Goal: Information Seeking & Learning: Learn about a topic

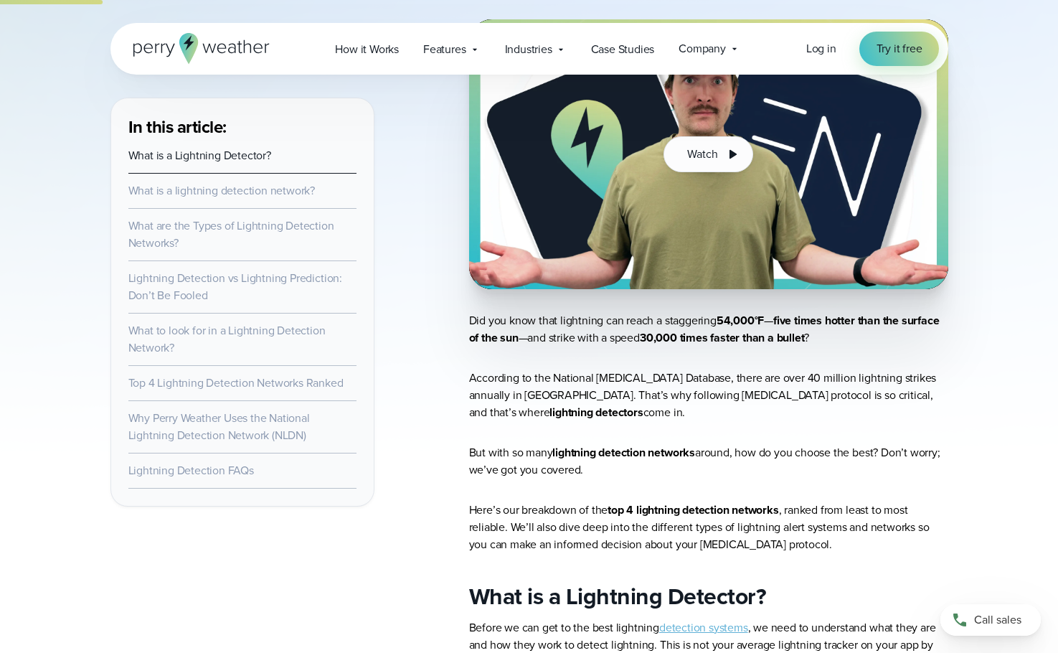
scroll to position [359, 0]
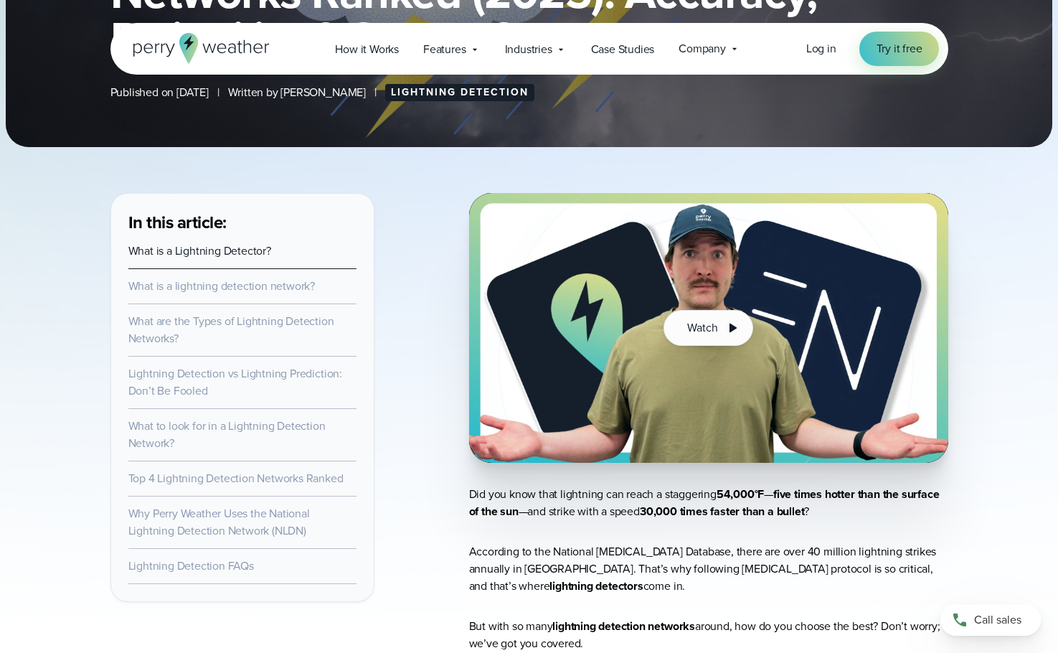
scroll to position [359, 0]
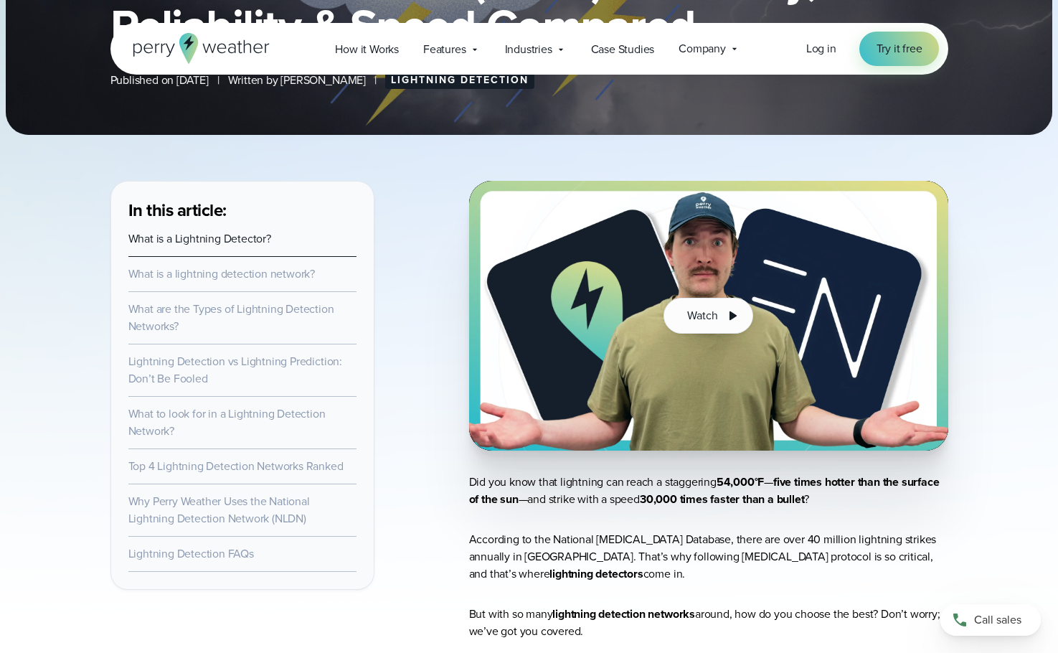
click at [222, 461] on link "Top 4 Lightning Detection Networks Ranked" at bounding box center [235, 466] width 215 height 16
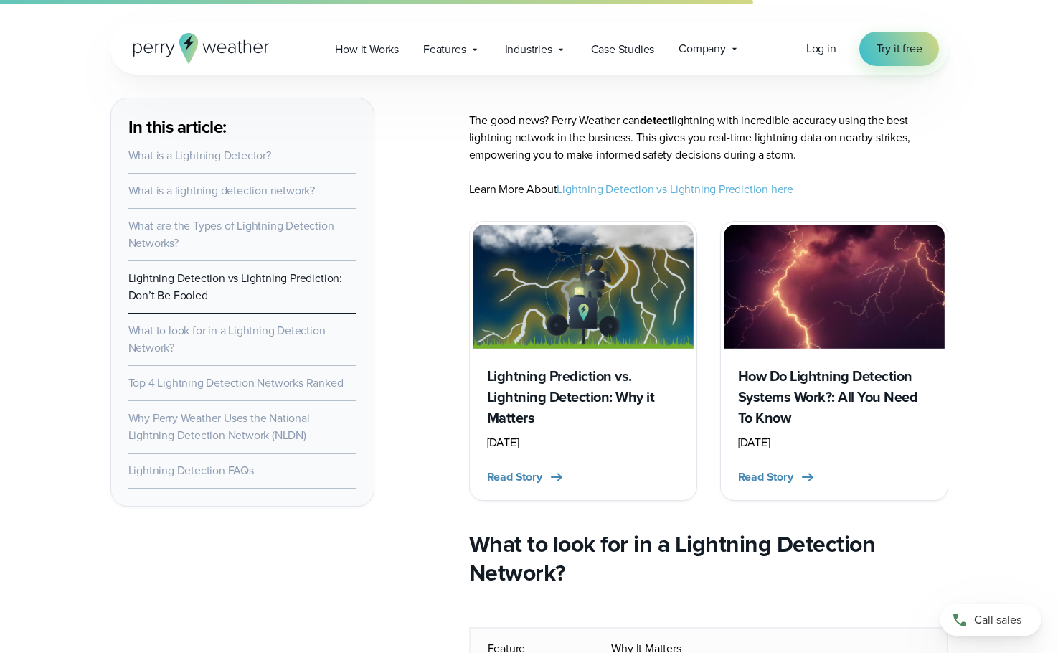
scroll to position [4158, 0]
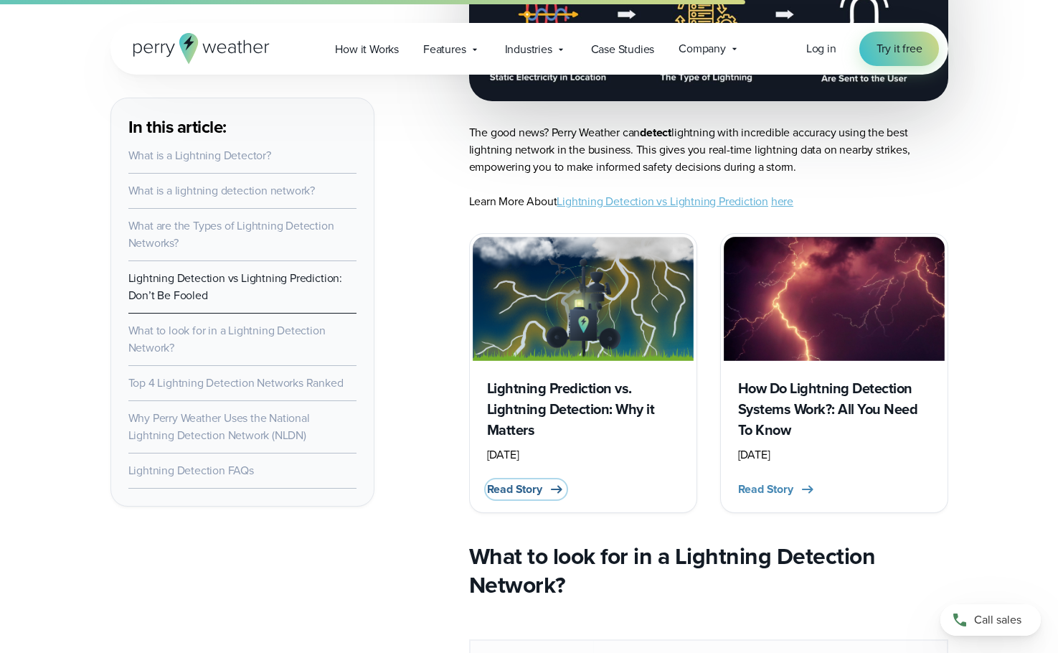
click at [536, 481] on span "Read Story" at bounding box center [514, 489] width 55 height 17
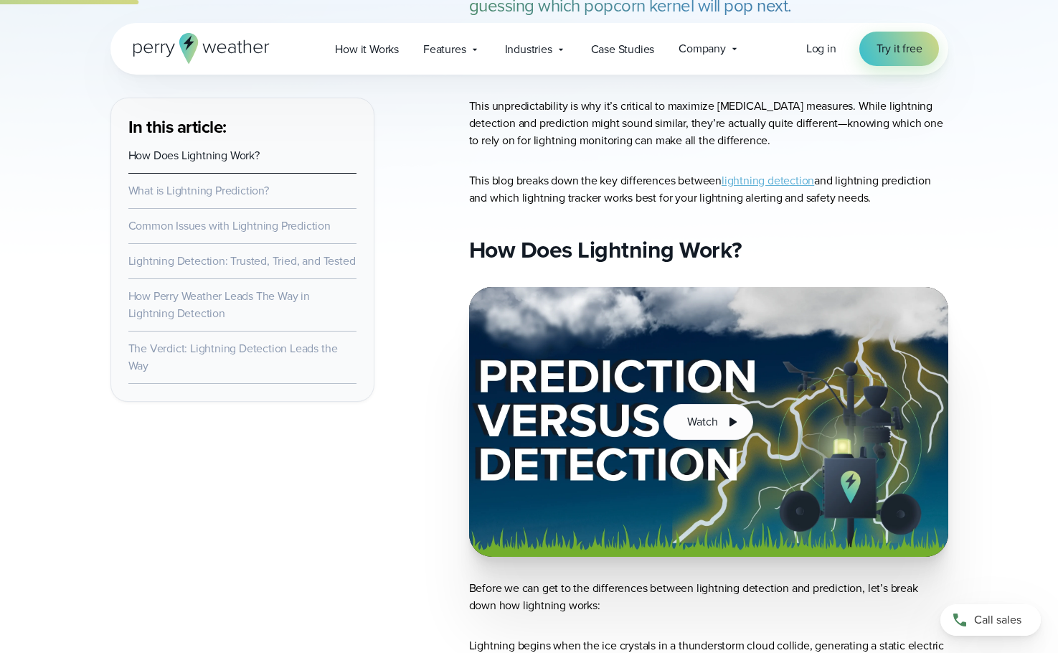
scroll to position [359, 0]
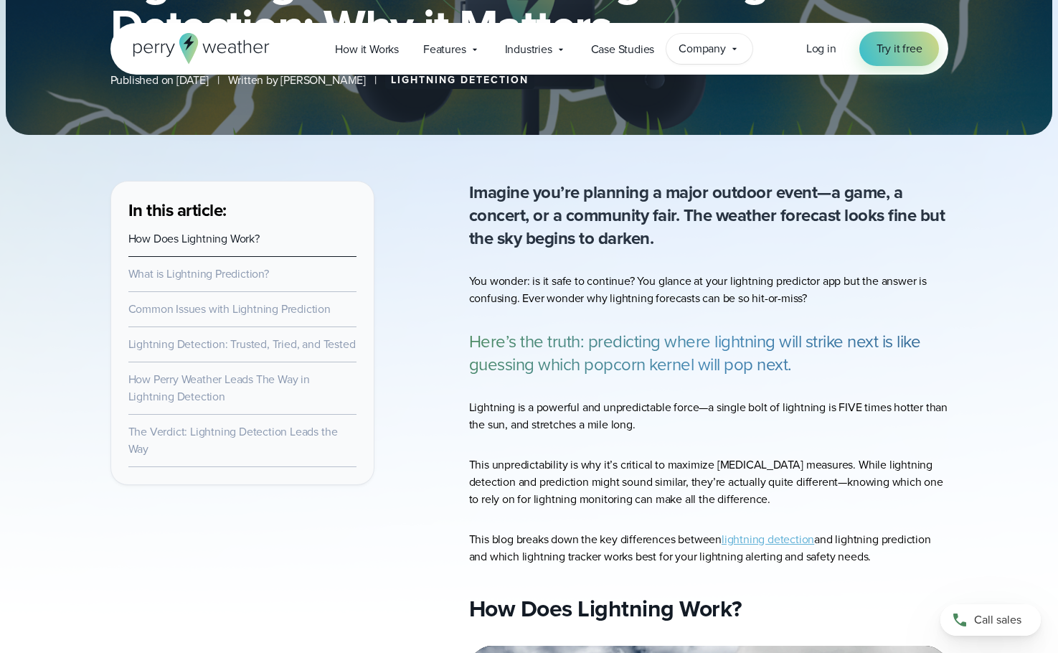
click at [701, 49] on span "Company" at bounding box center [702, 48] width 47 height 17
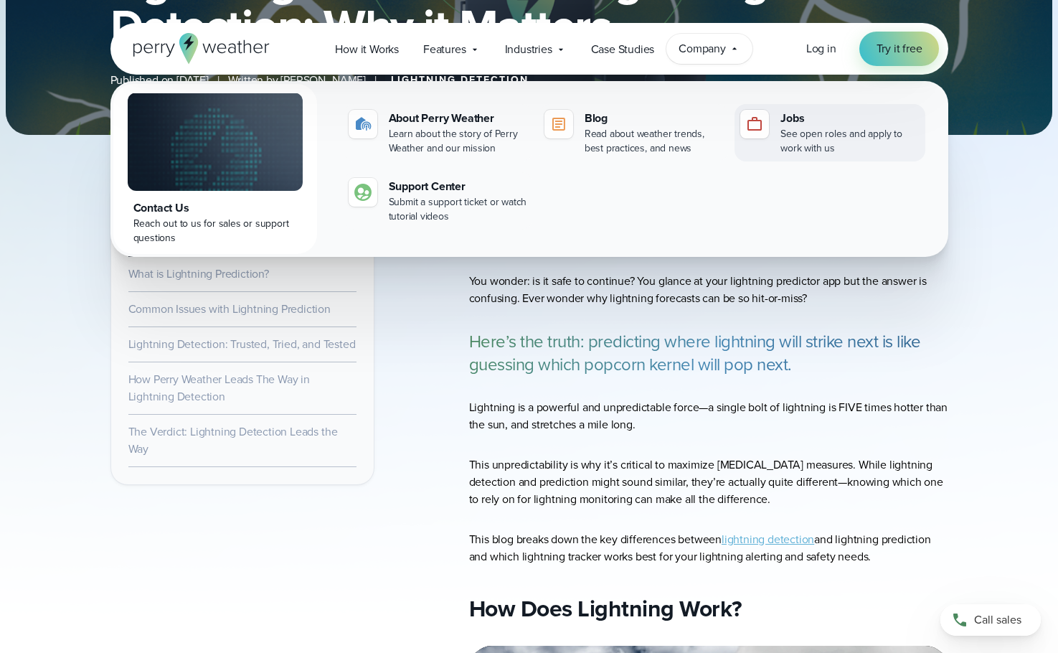
click at [798, 135] on div "See open roles and apply to work with us" at bounding box center [849, 141] width 138 height 29
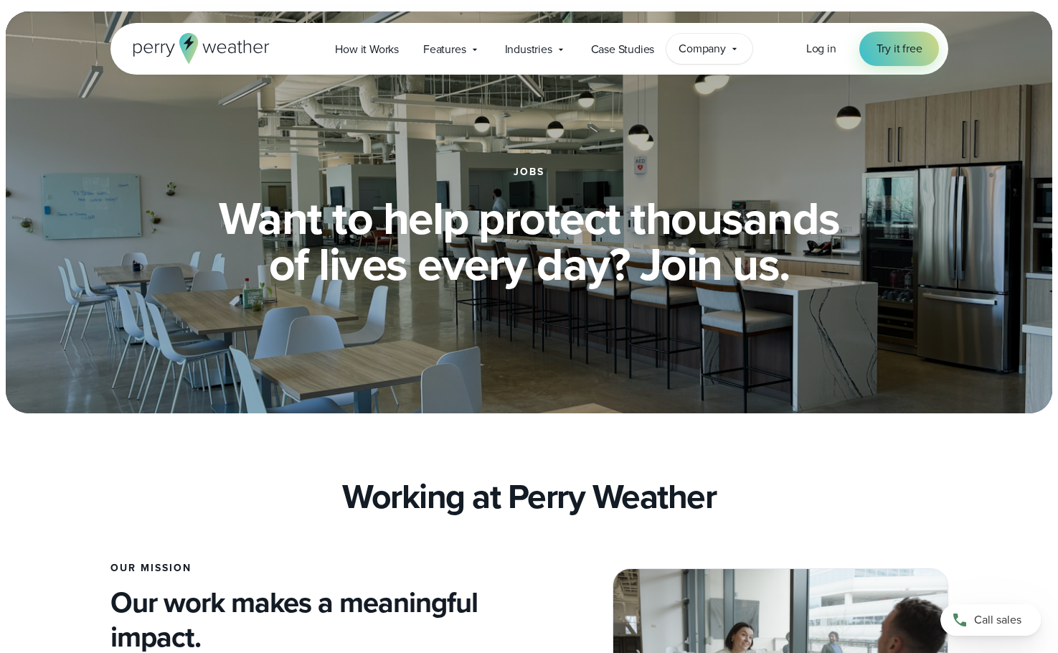
click at [718, 46] on span "Company" at bounding box center [702, 48] width 47 height 17
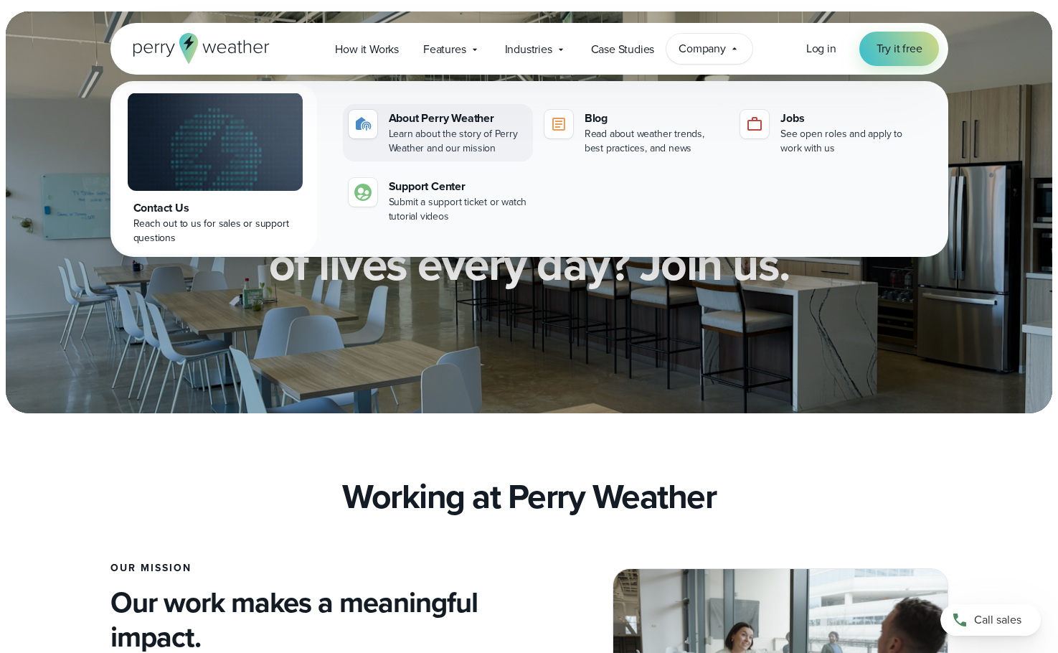
click at [449, 126] on div "About Perry Weather" at bounding box center [458, 118] width 138 height 17
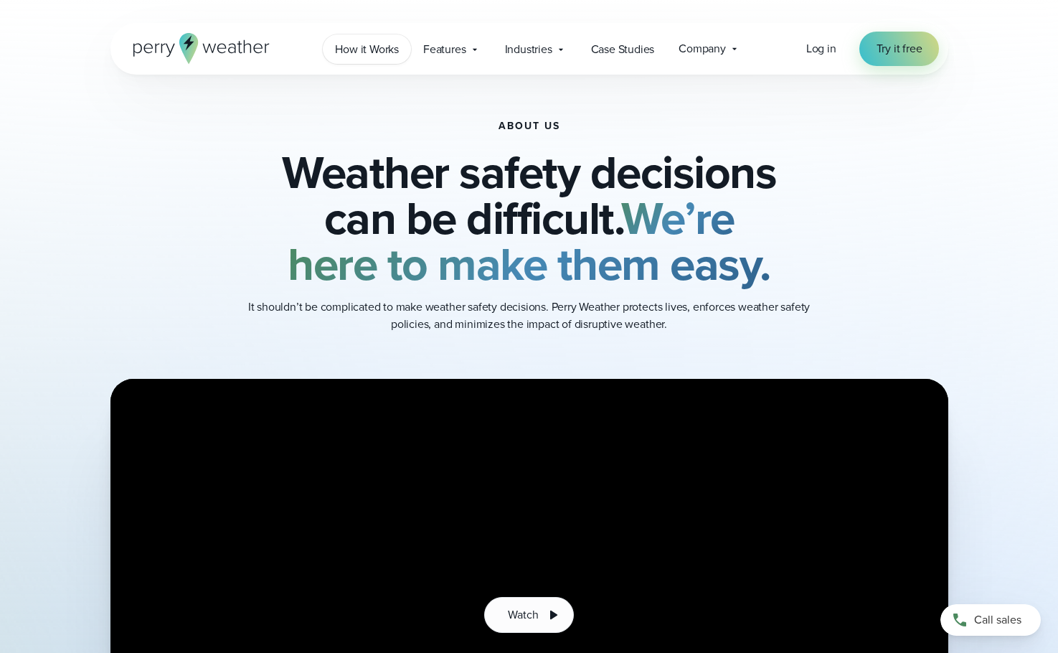
click at [369, 46] on span "How it Works" at bounding box center [367, 49] width 64 height 17
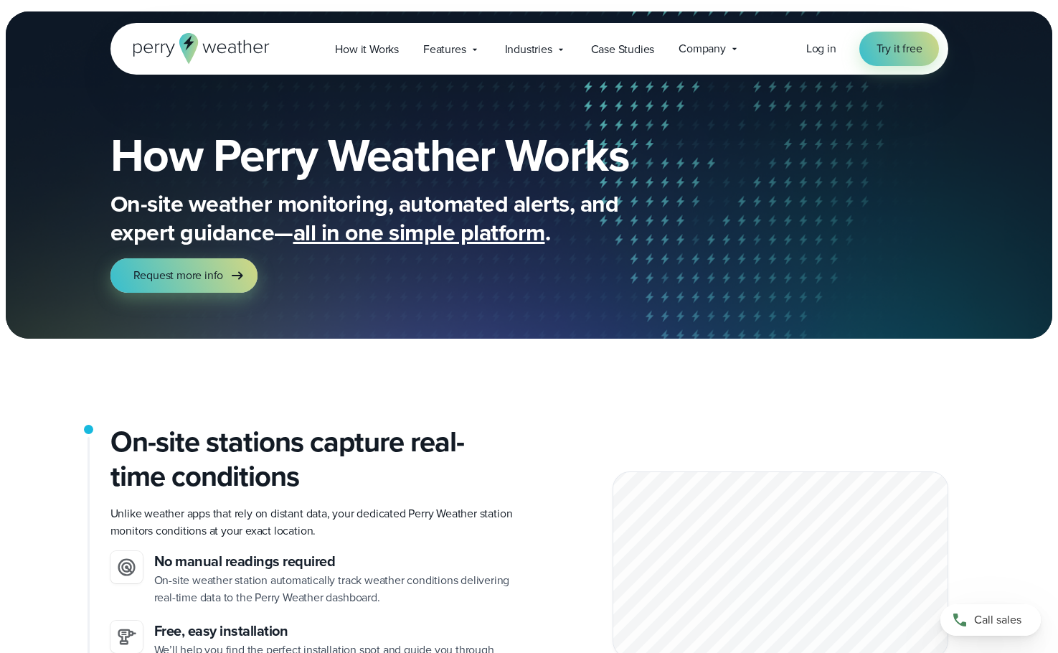
click at [247, 42] on icon at bounding box center [201, 48] width 136 height 31
